Goal: Task Accomplishment & Management: Use online tool/utility

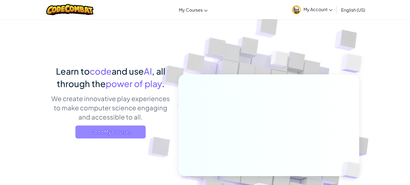
click at [122, 133] on span "Go to My Courses" at bounding box center [110, 131] width 70 height 13
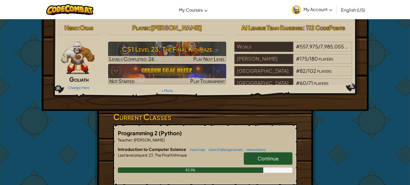
click at [169, 107] on div "Hero : [PERSON_NAME] Change Hero Player : [PERSON_NAME] CS1 Level 23: The Final…" at bounding box center [205, 65] width 327 height 92
click at [267, 156] on span "Continue" at bounding box center [267, 158] width 21 height 6
